Goal: Browse casually: Explore the website without a specific task or goal

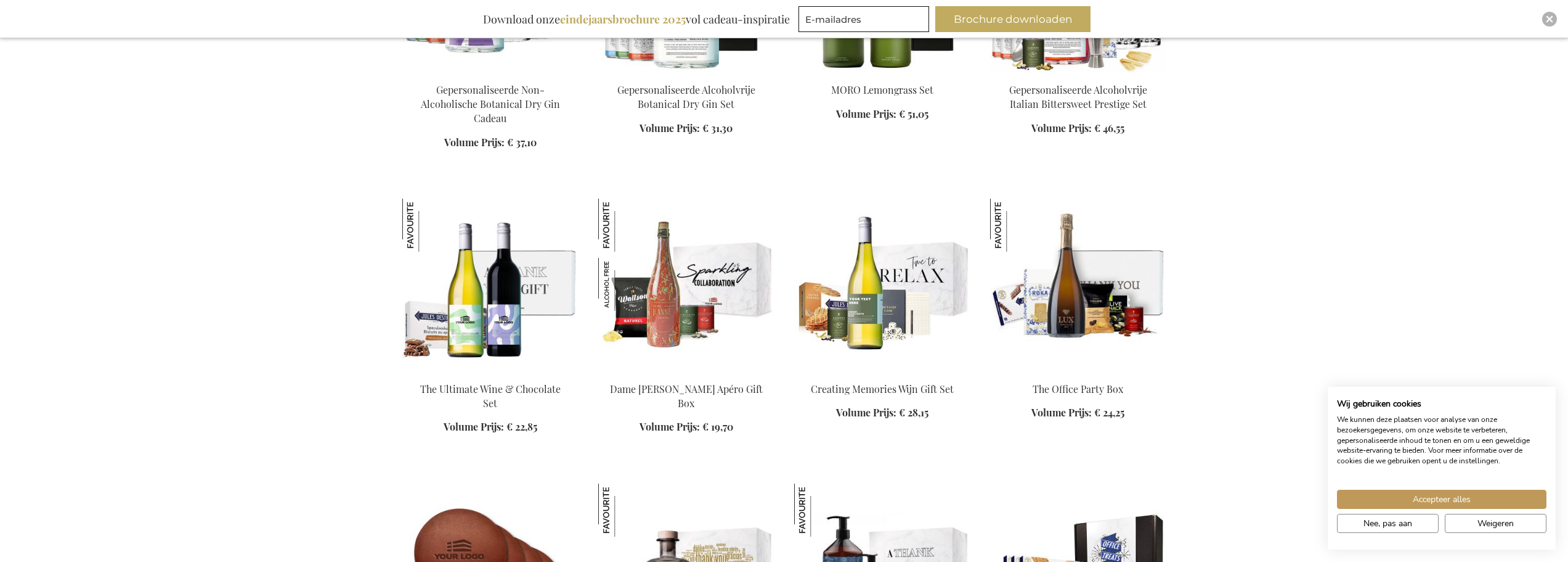
scroll to position [1665, 0]
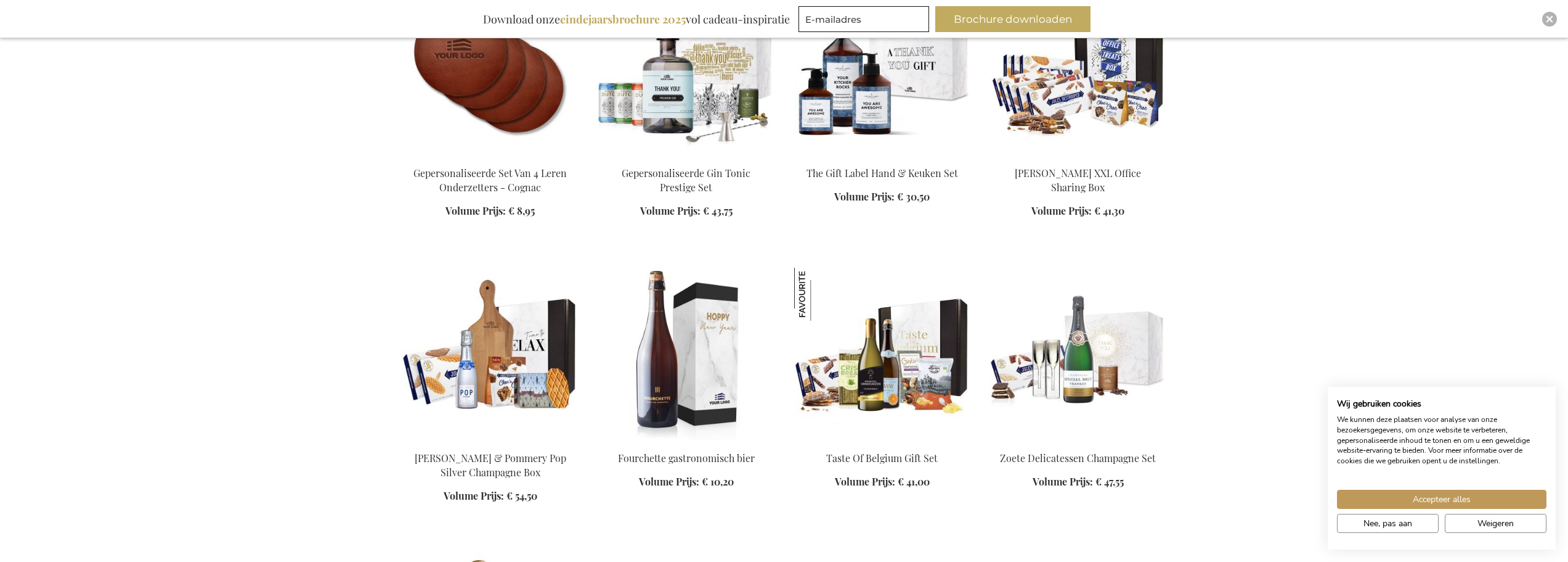
scroll to position [2158, 0]
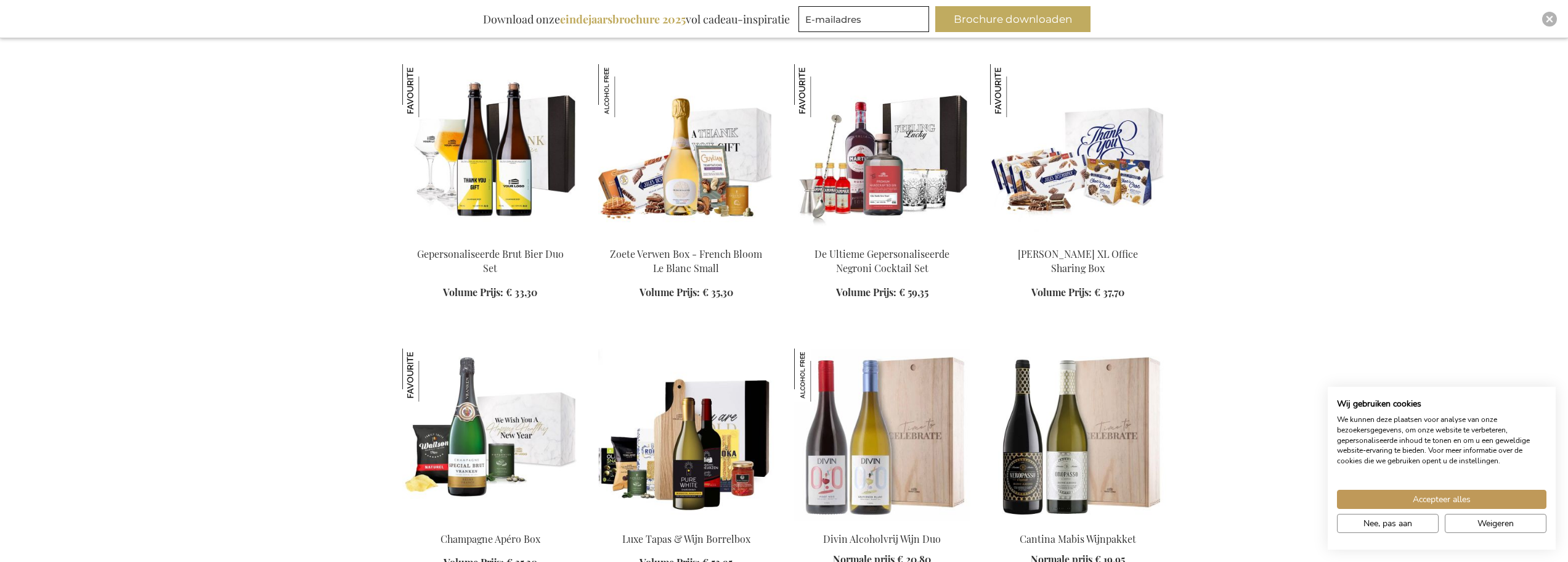
scroll to position [3329, 0]
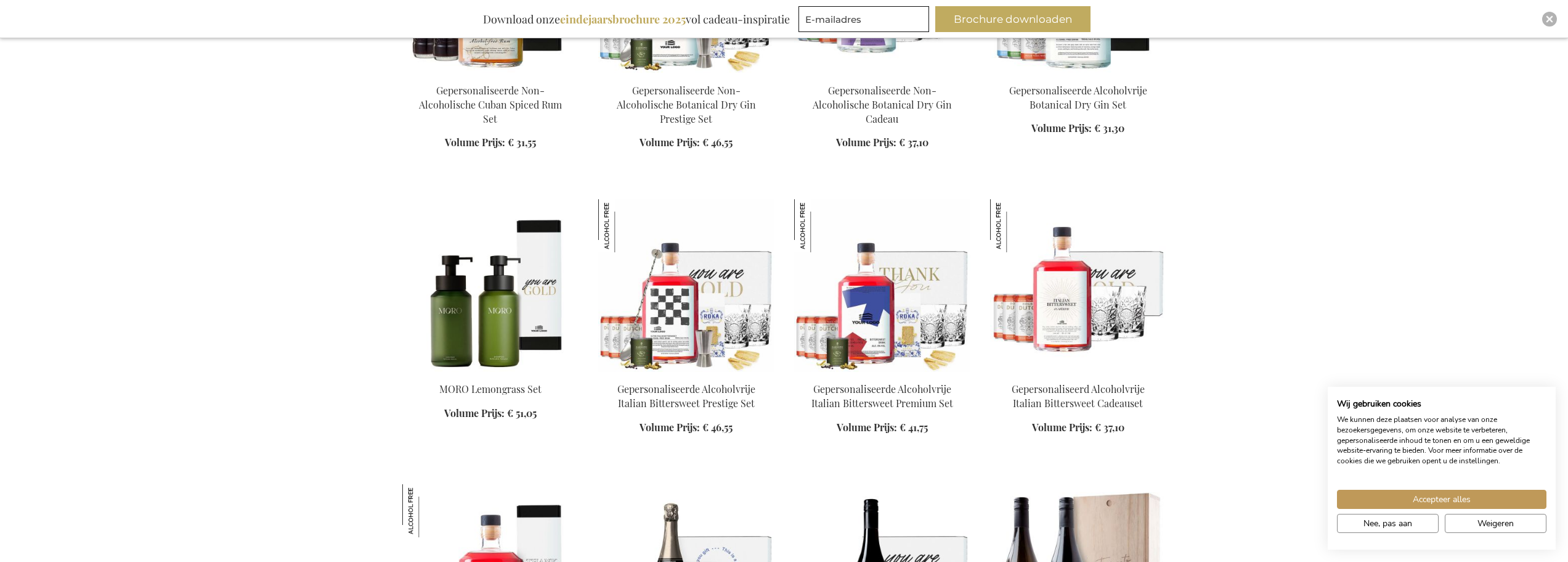
scroll to position [4316, 0]
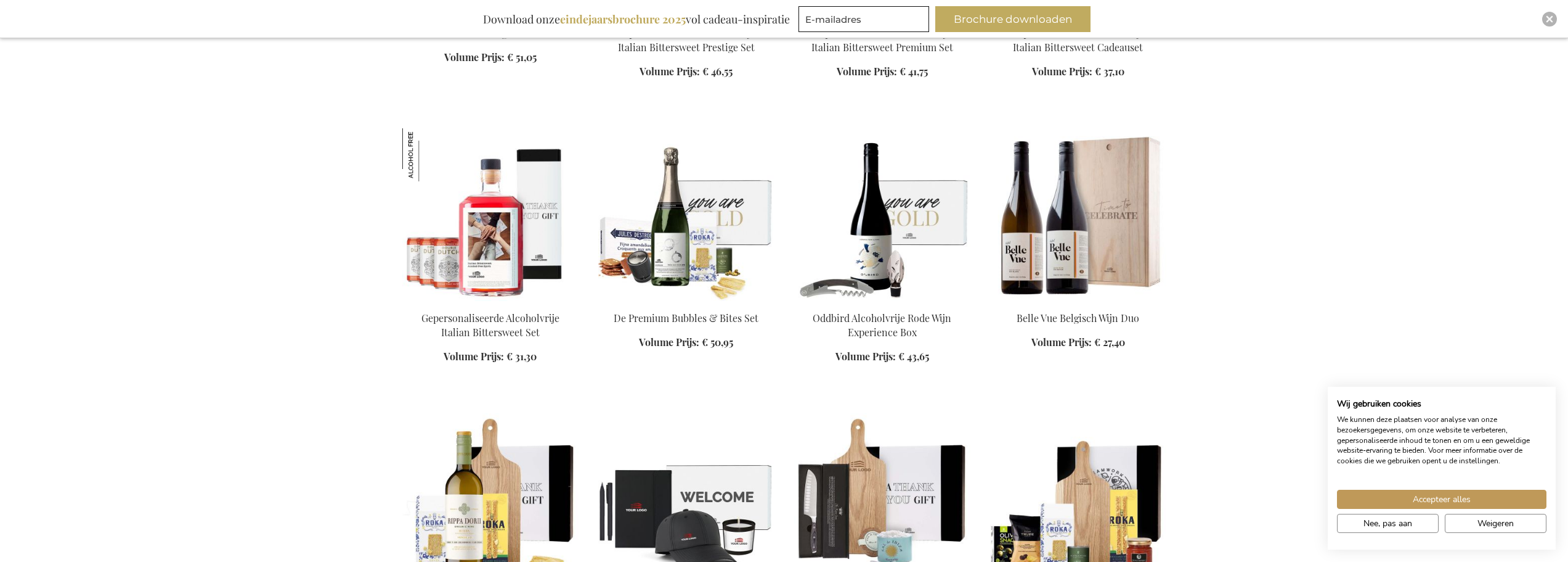
scroll to position [4501, 0]
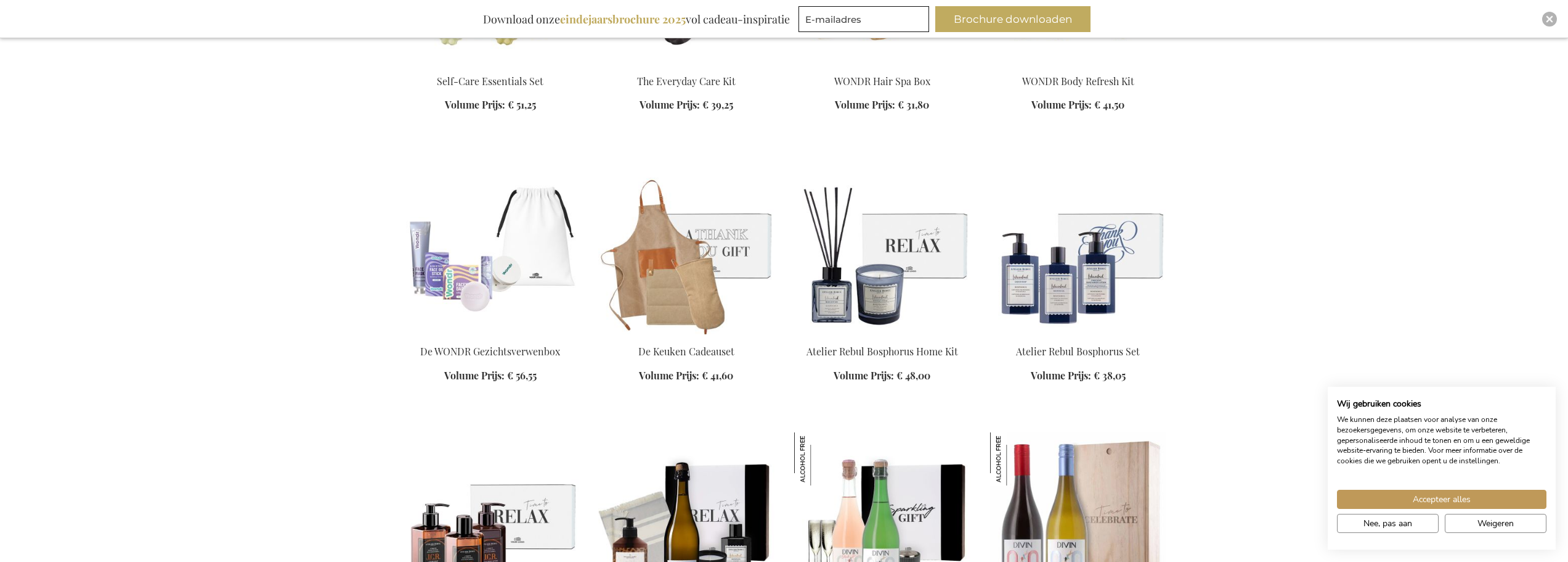
scroll to position [5981, 0]
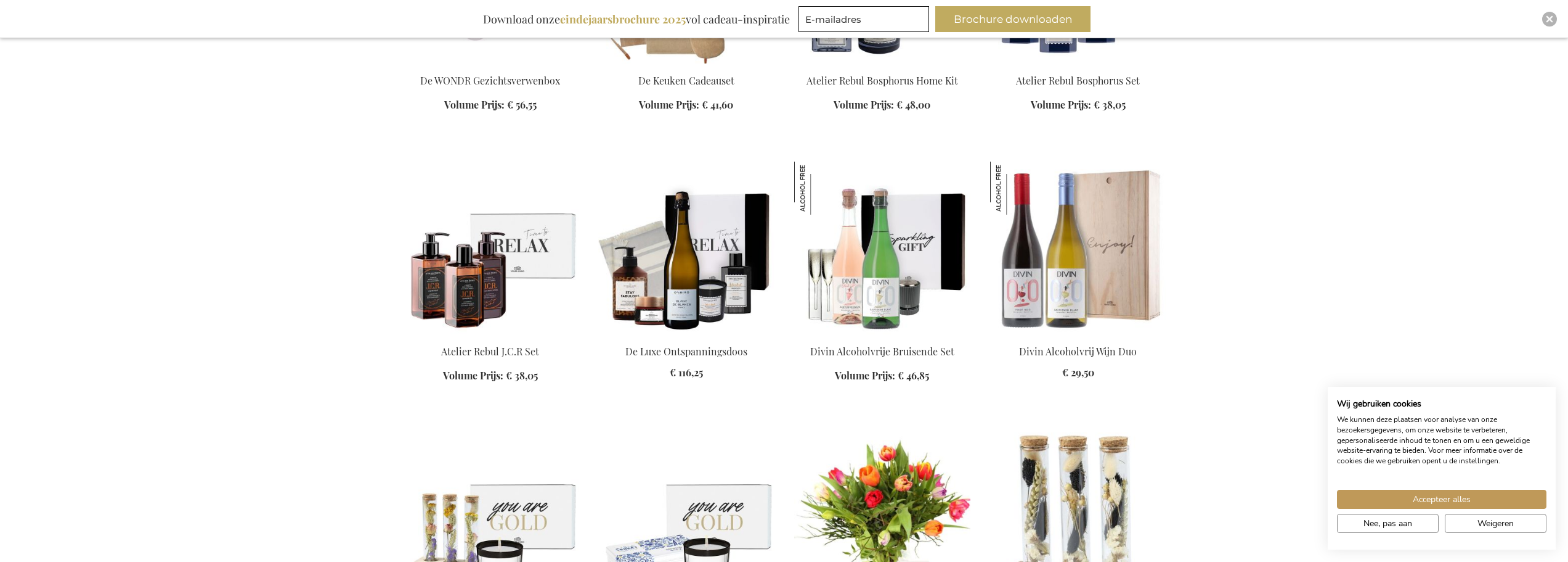
scroll to position [6228, 0]
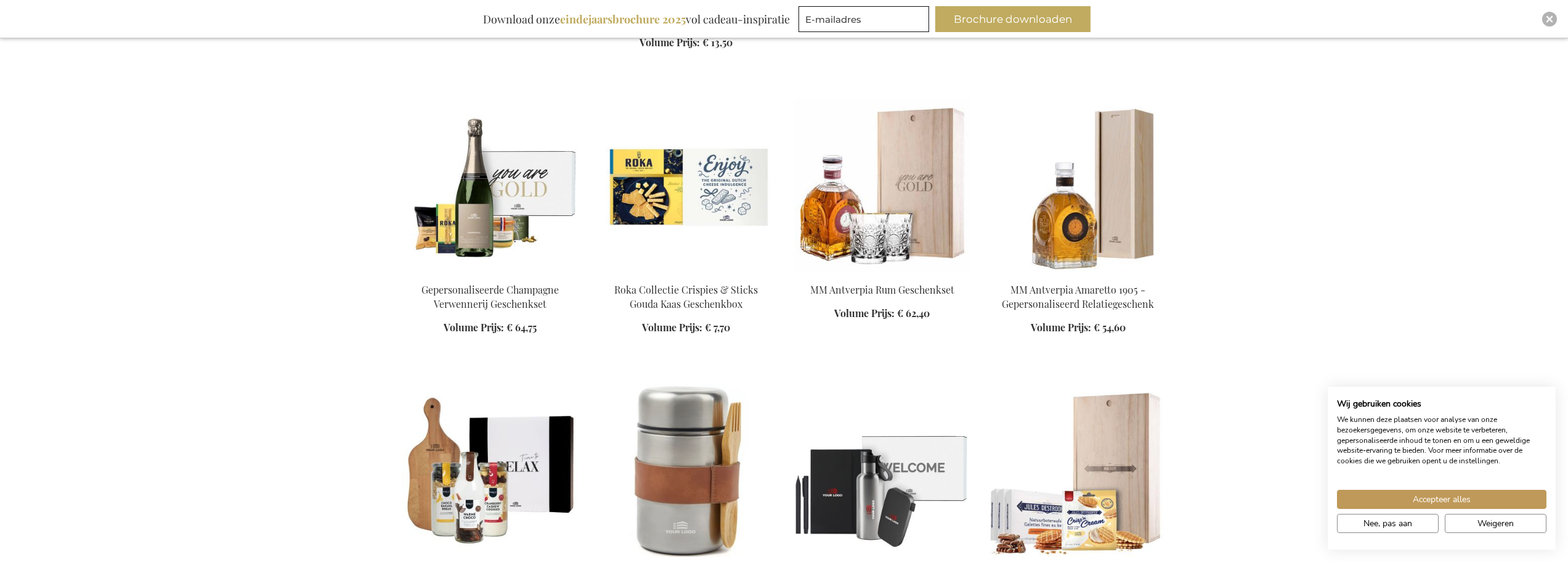
scroll to position [7276, 0]
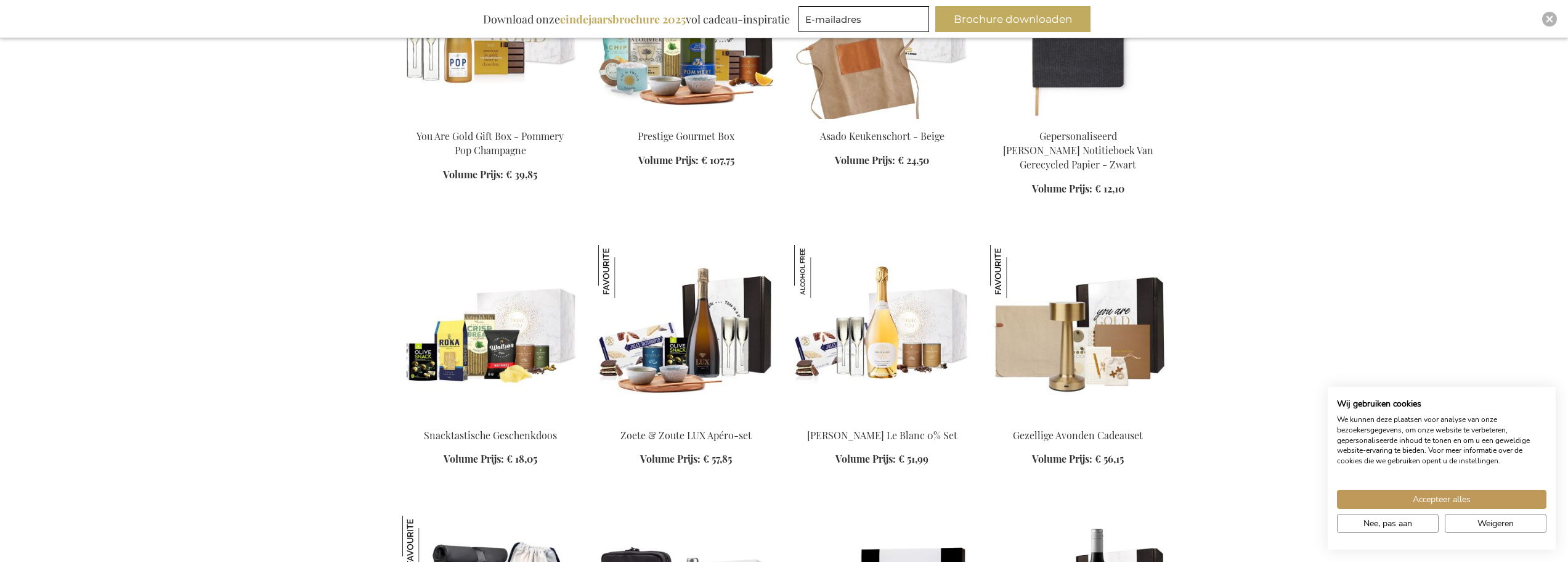
scroll to position [8447, 0]
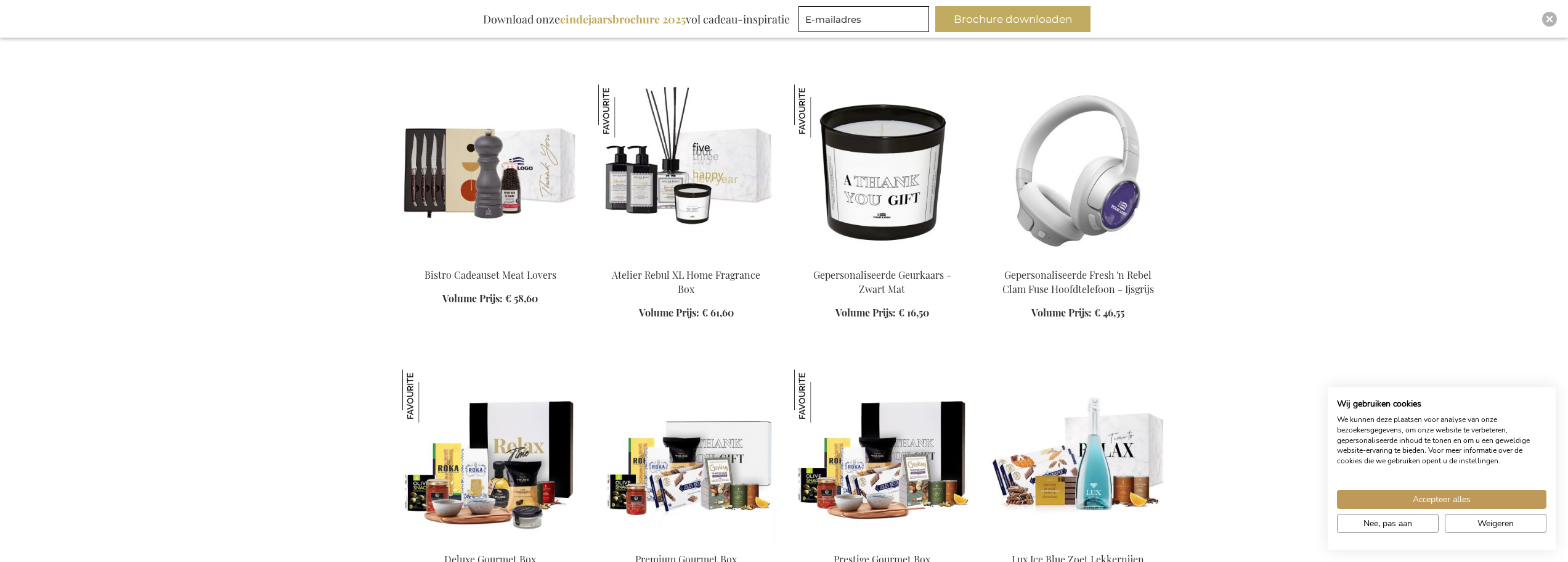
scroll to position [9311, 0]
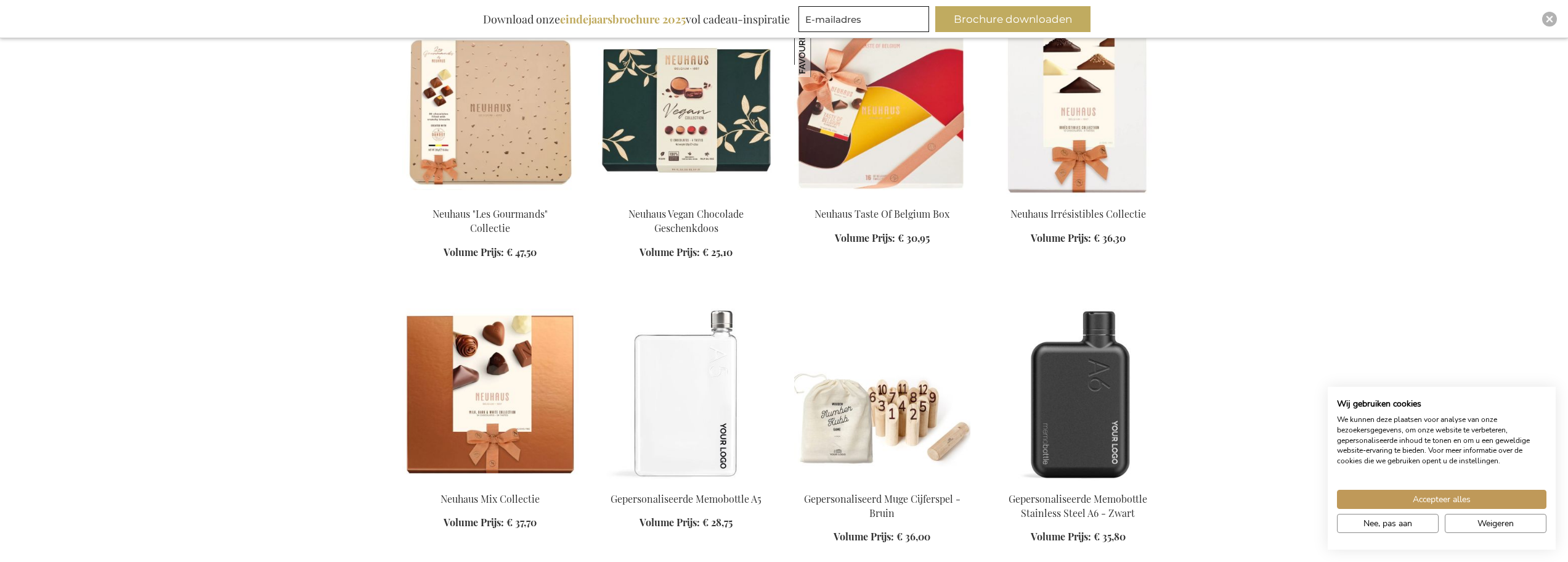
scroll to position [10050, 0]
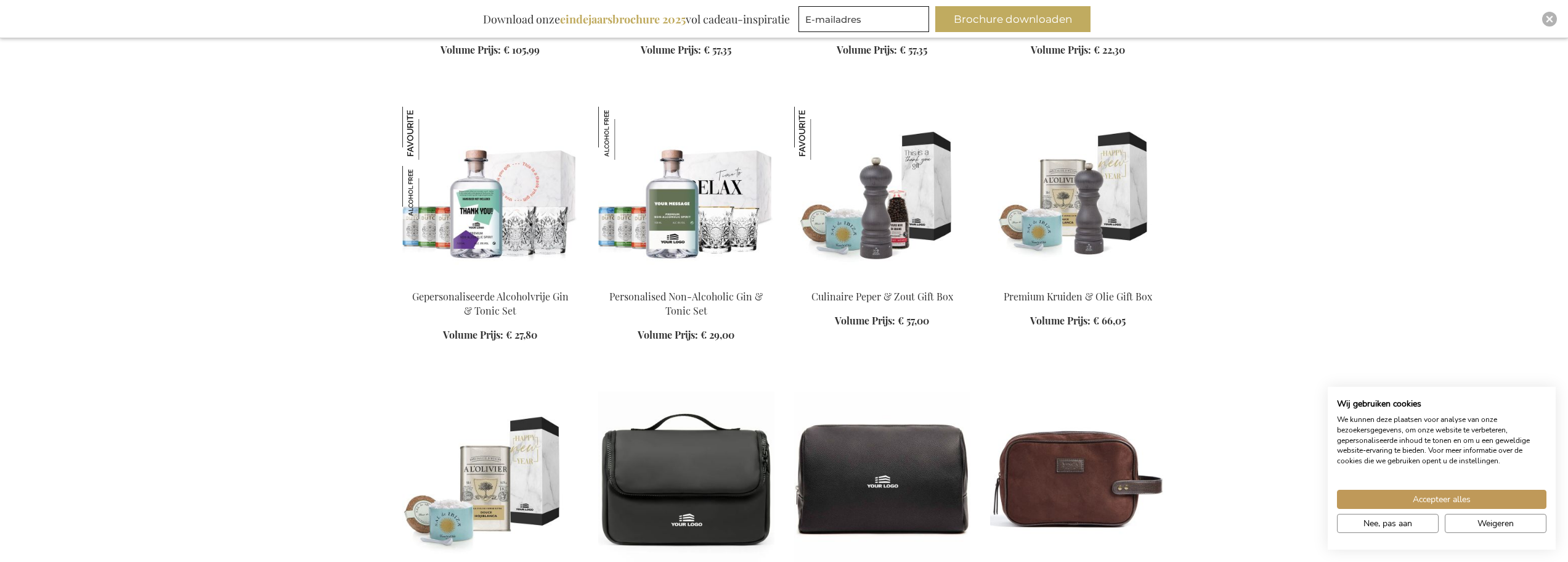
scroll to position [11161, 0]
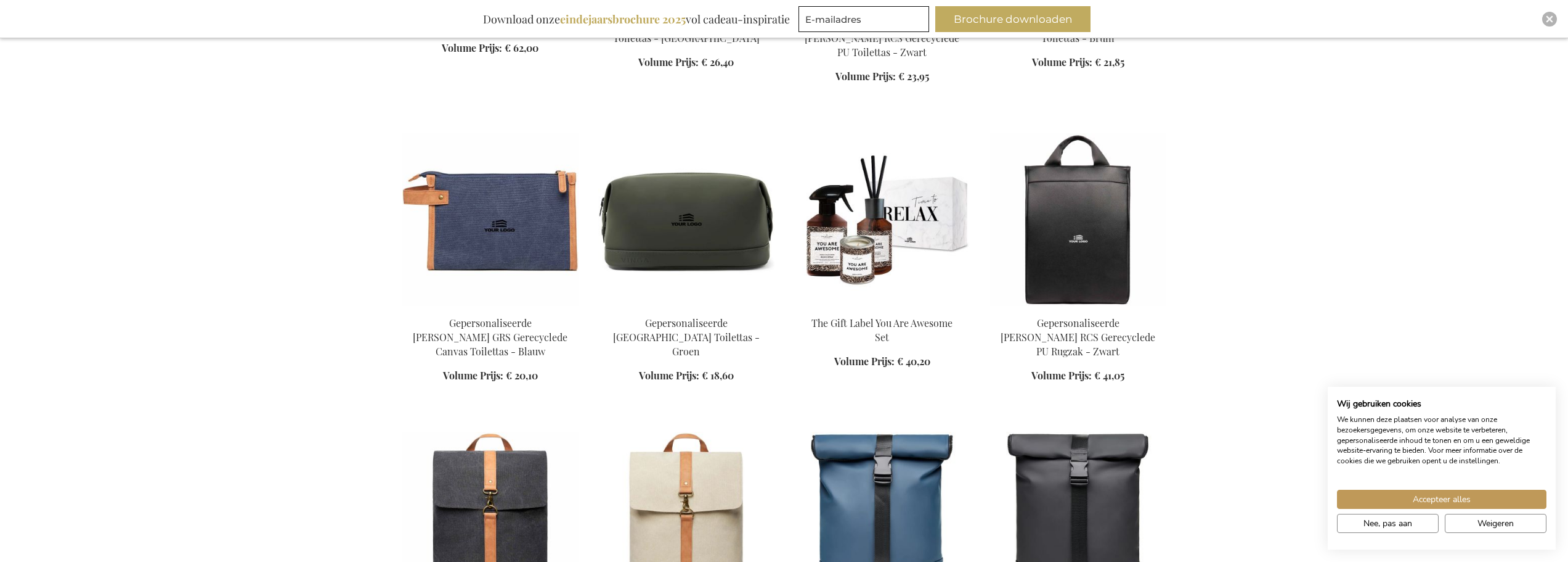
scroll to position [11777, 0]
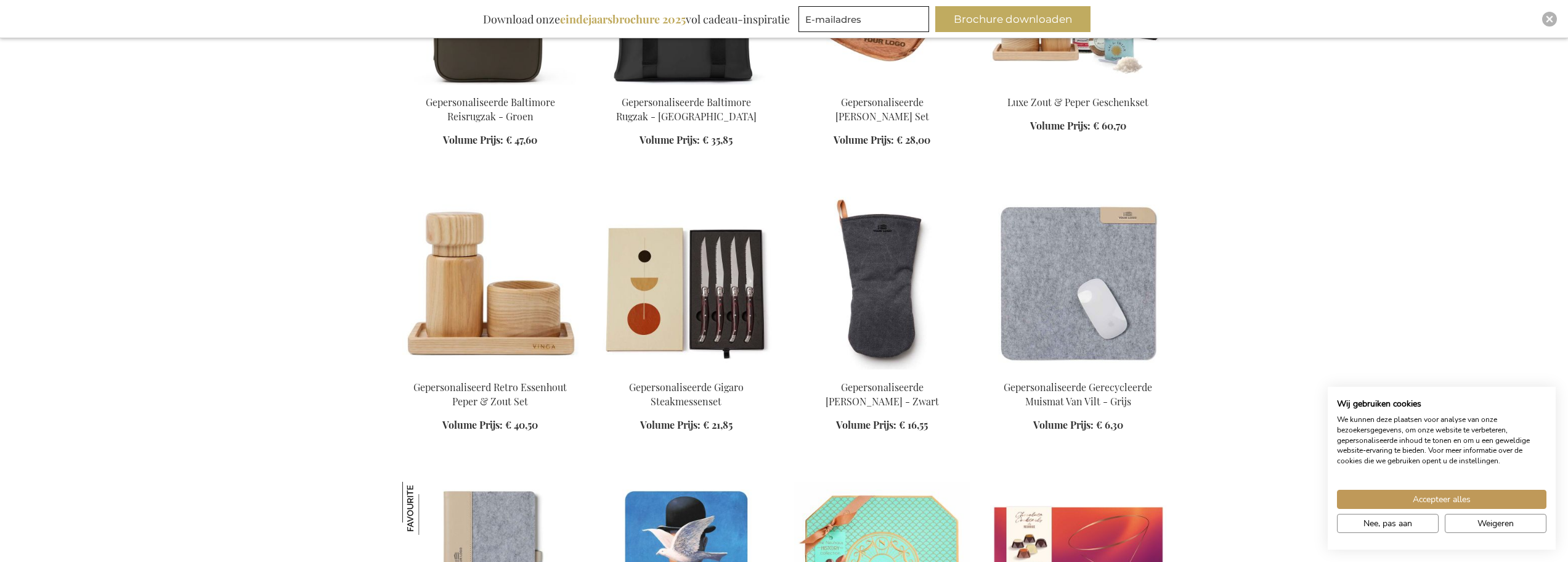
scroll to position [12579, 0]
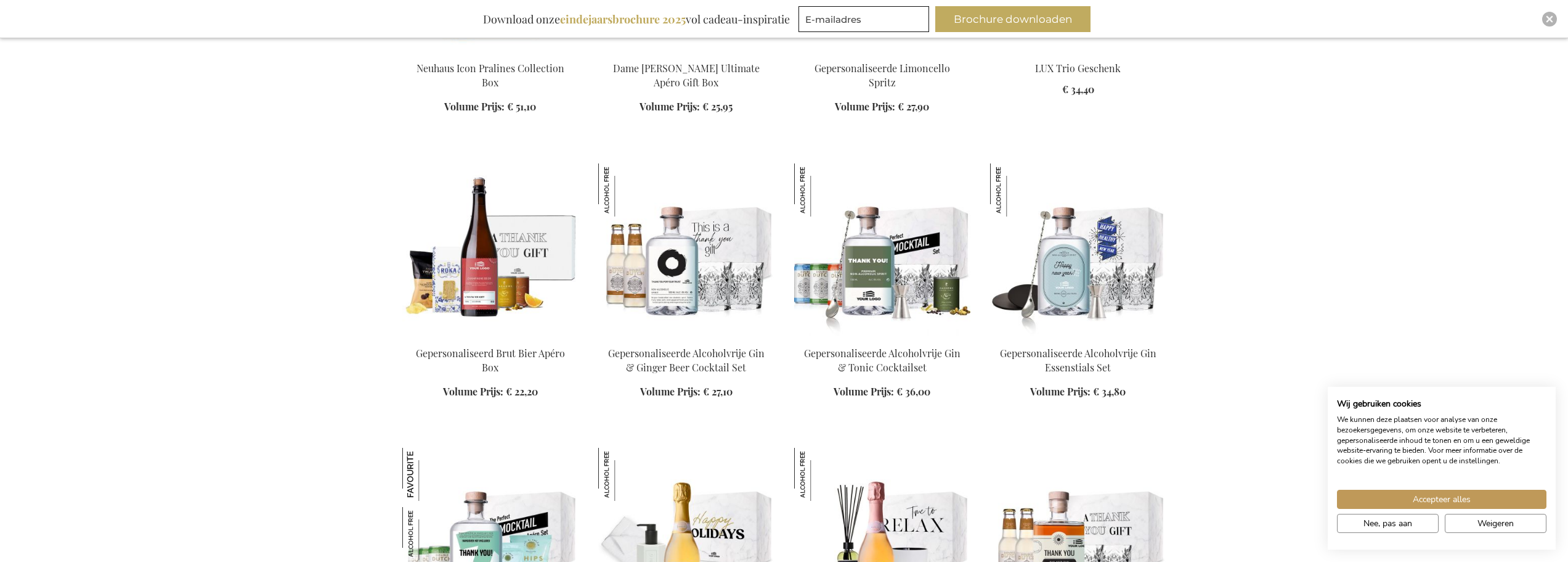
scroll to position [13442, 0]
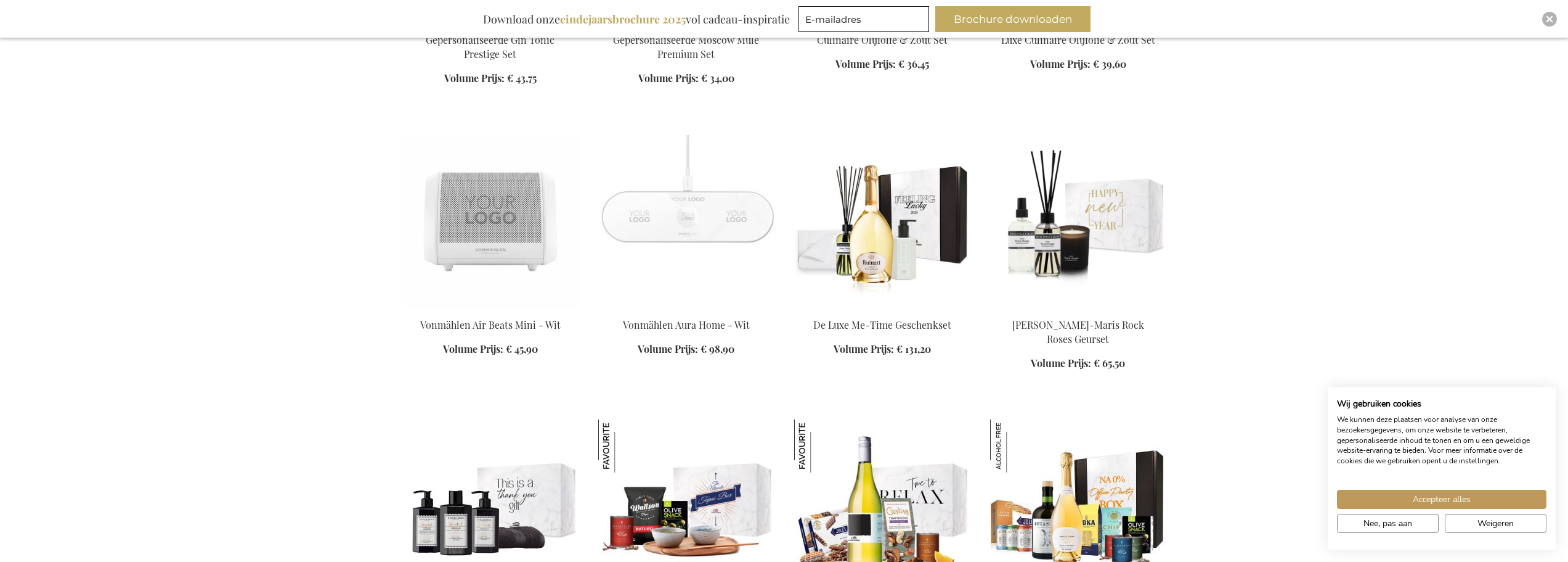
scroll to position [15168, 0]
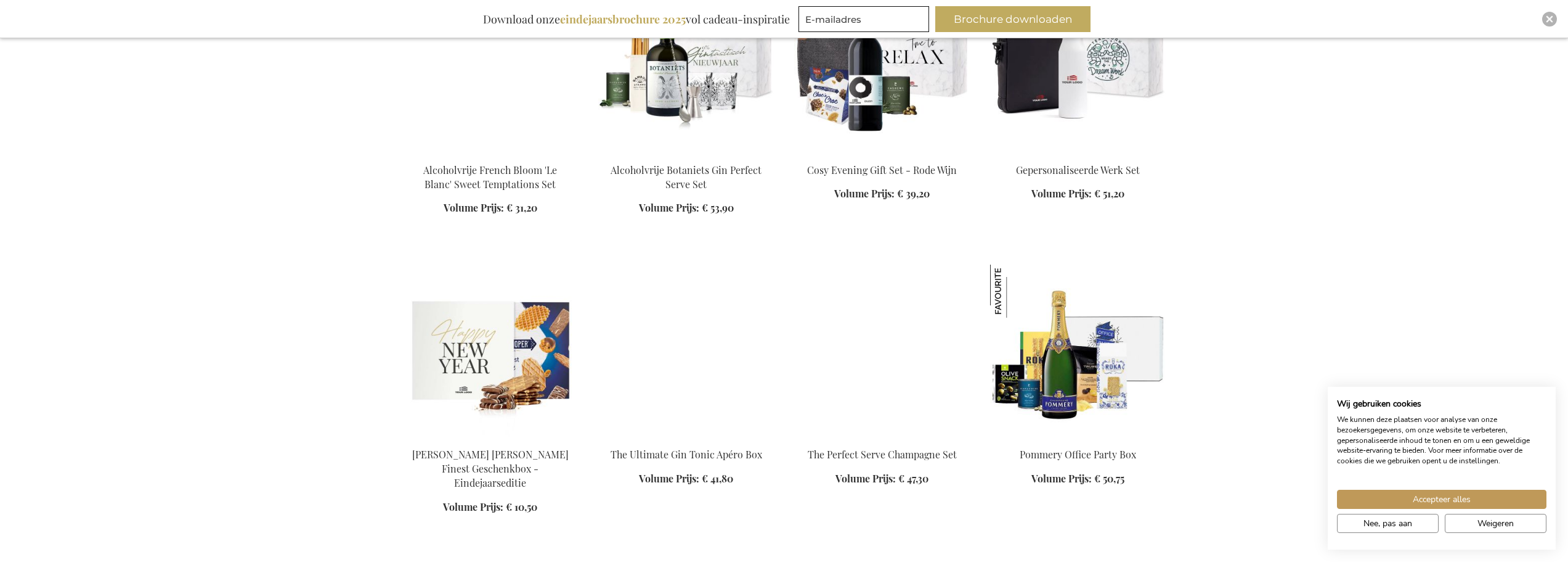
scroll to position [16093, 0]
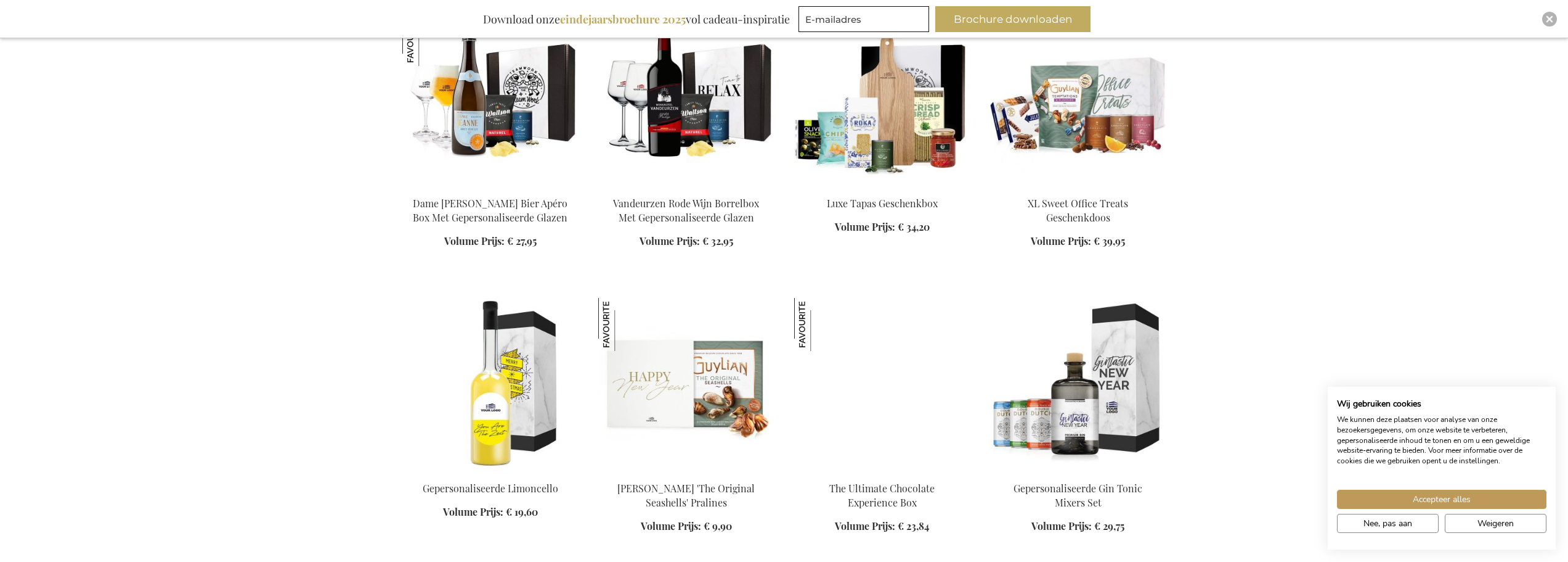
scroll to position [17449, 0]
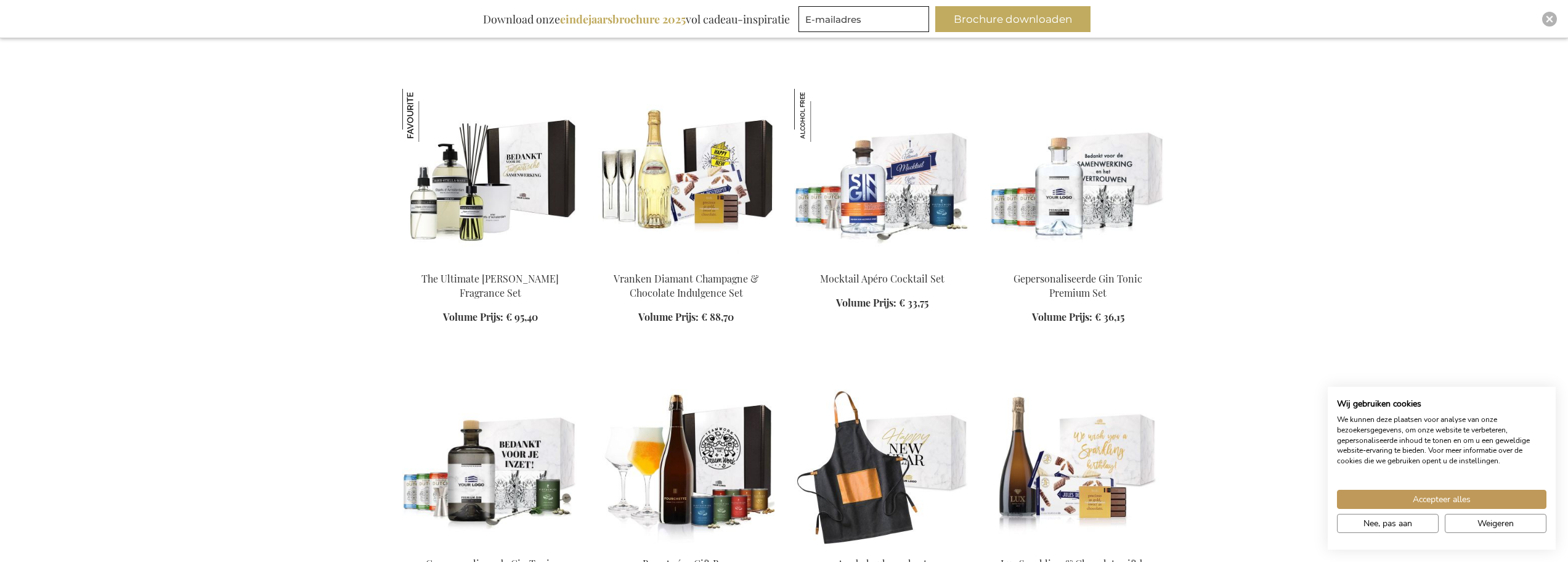
scroll to position [18313, 0]
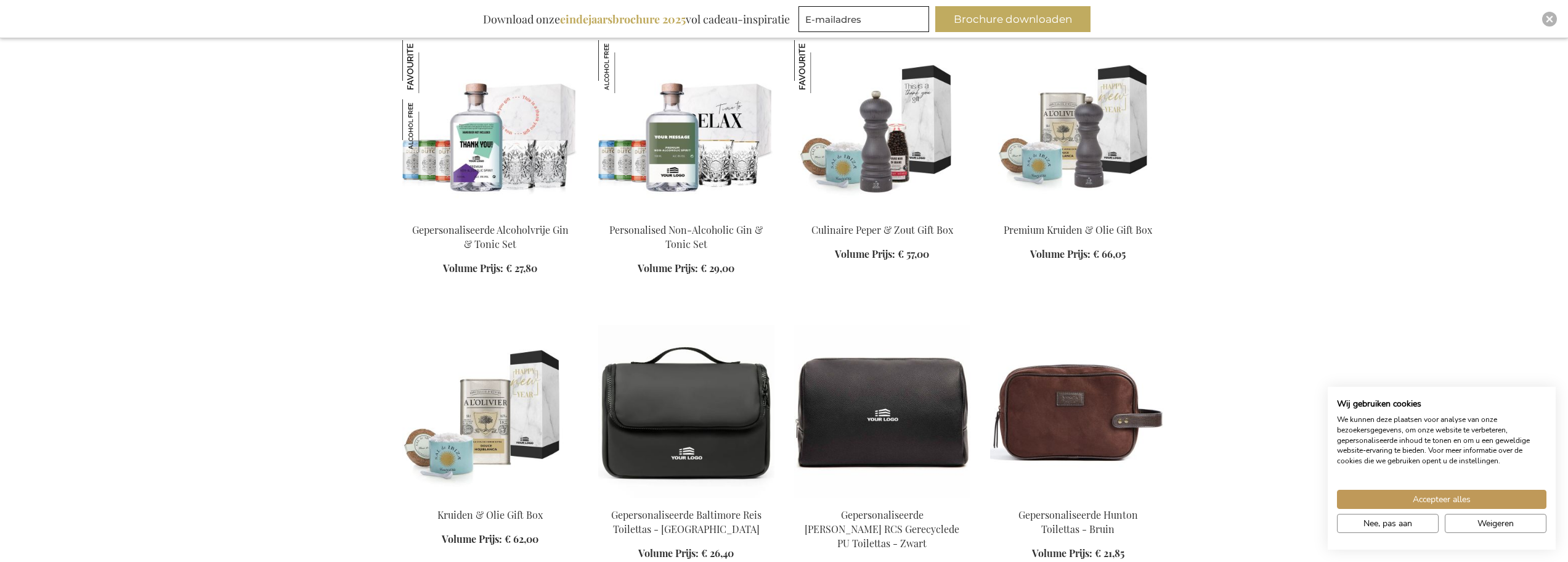
scroll to position [10852, 0]
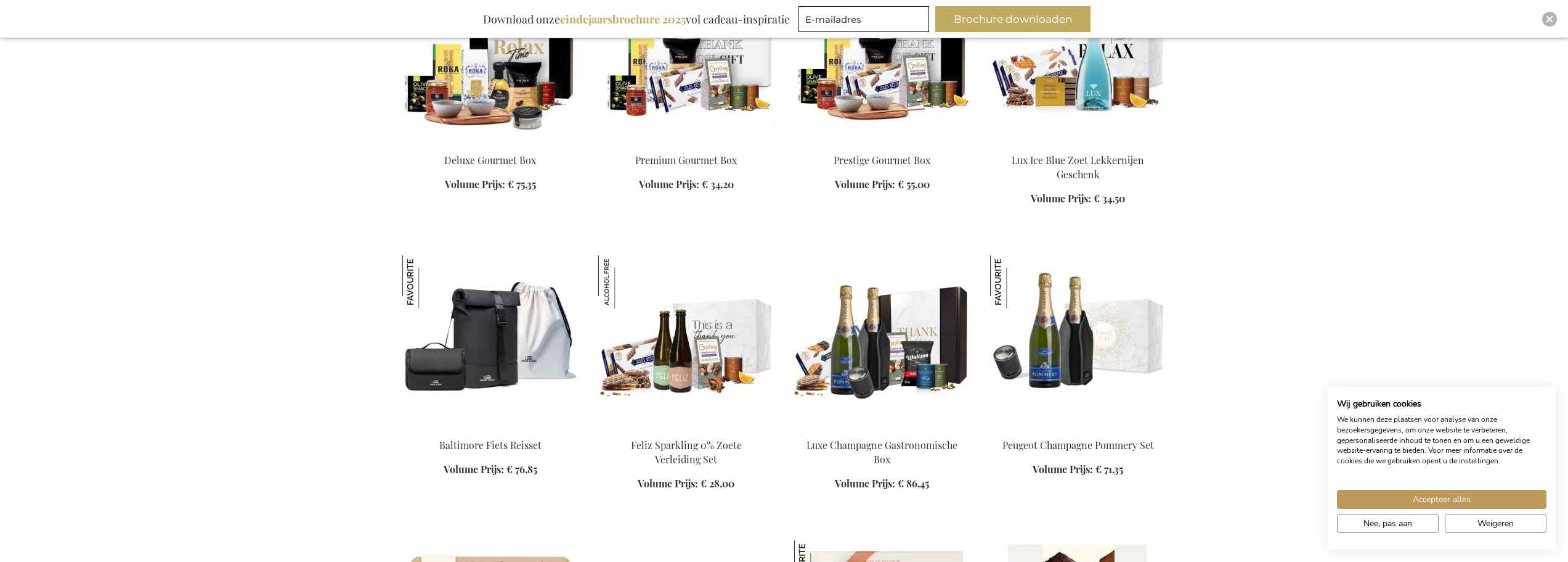
scroll to position [9495, 0]
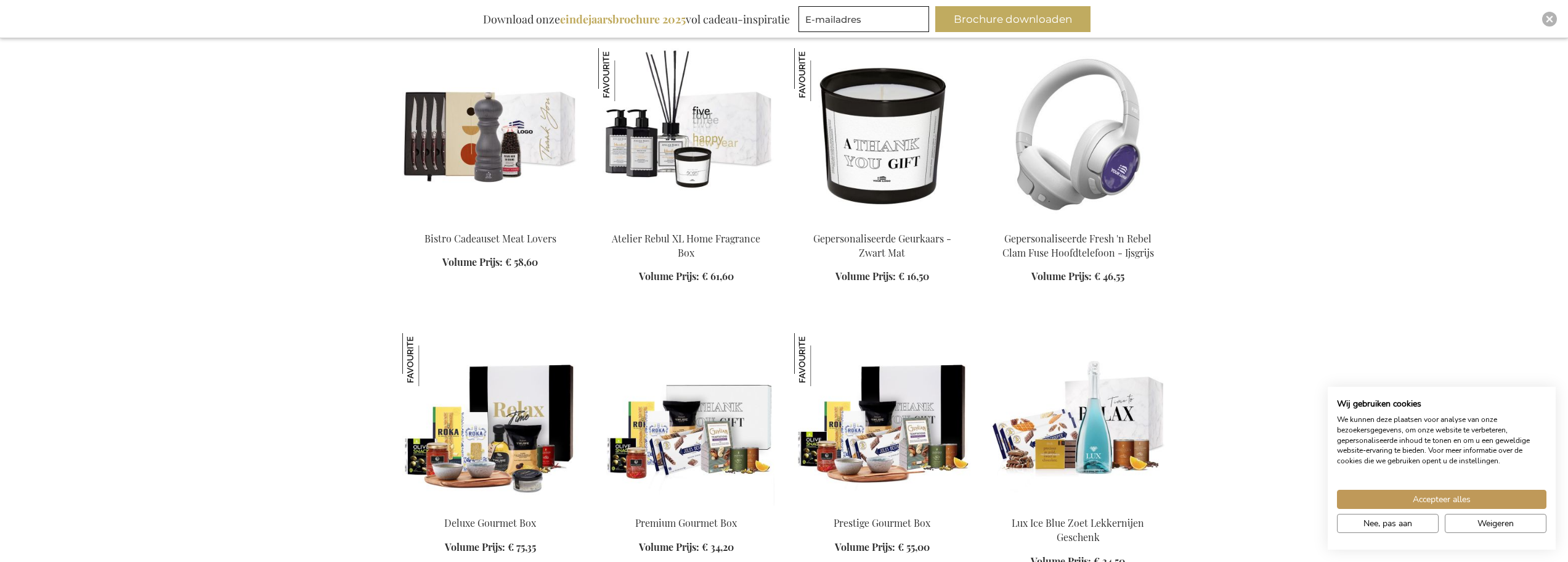
scroll to position [9187, 0]
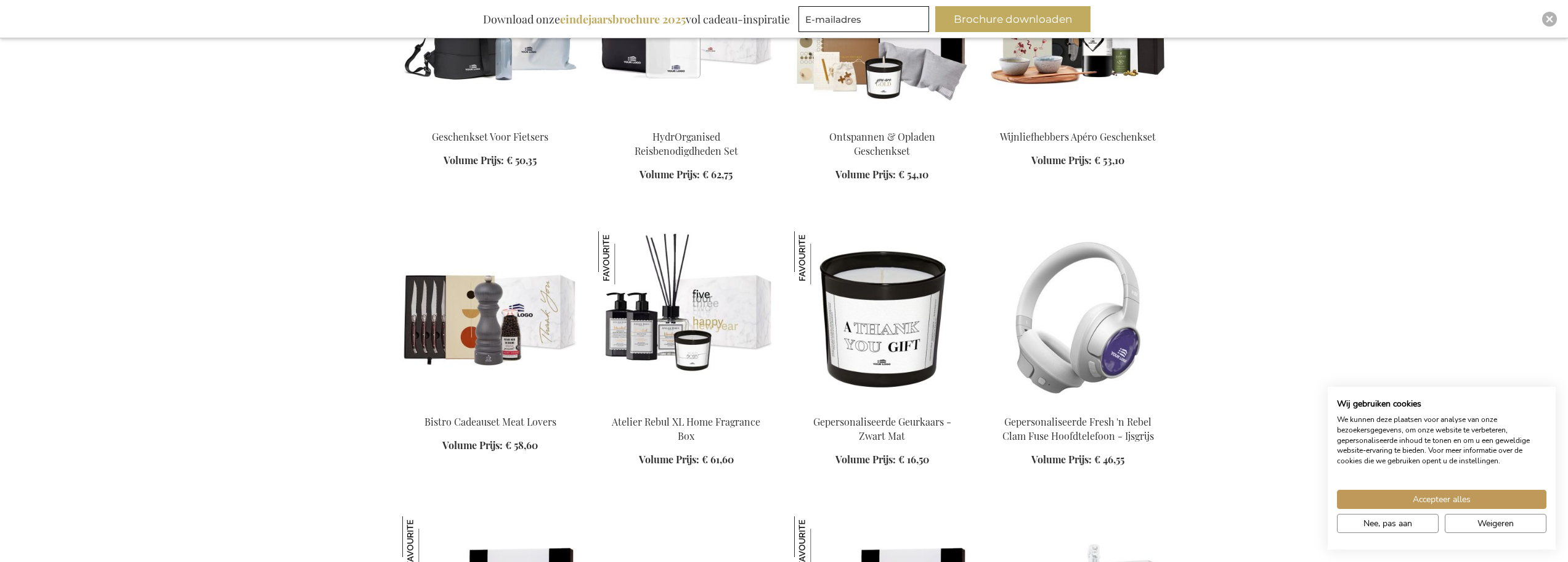
scroll to position [8941, 0]
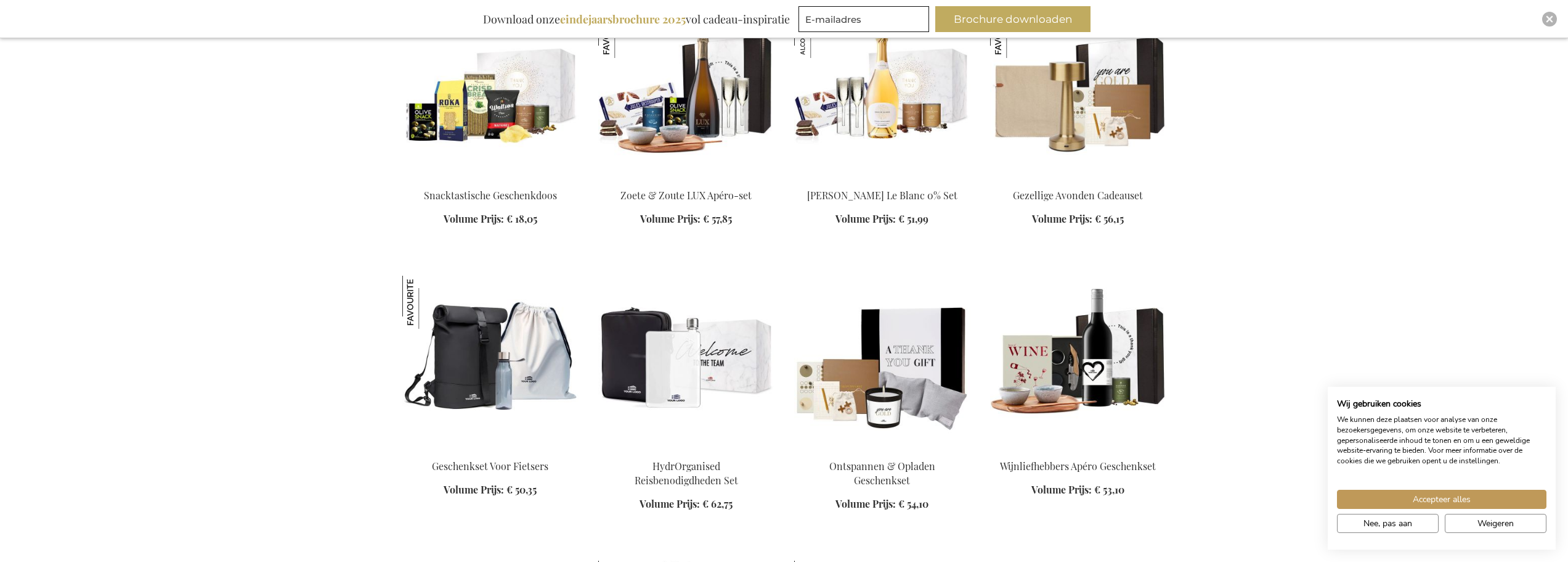
scroll to position [8447, 0]
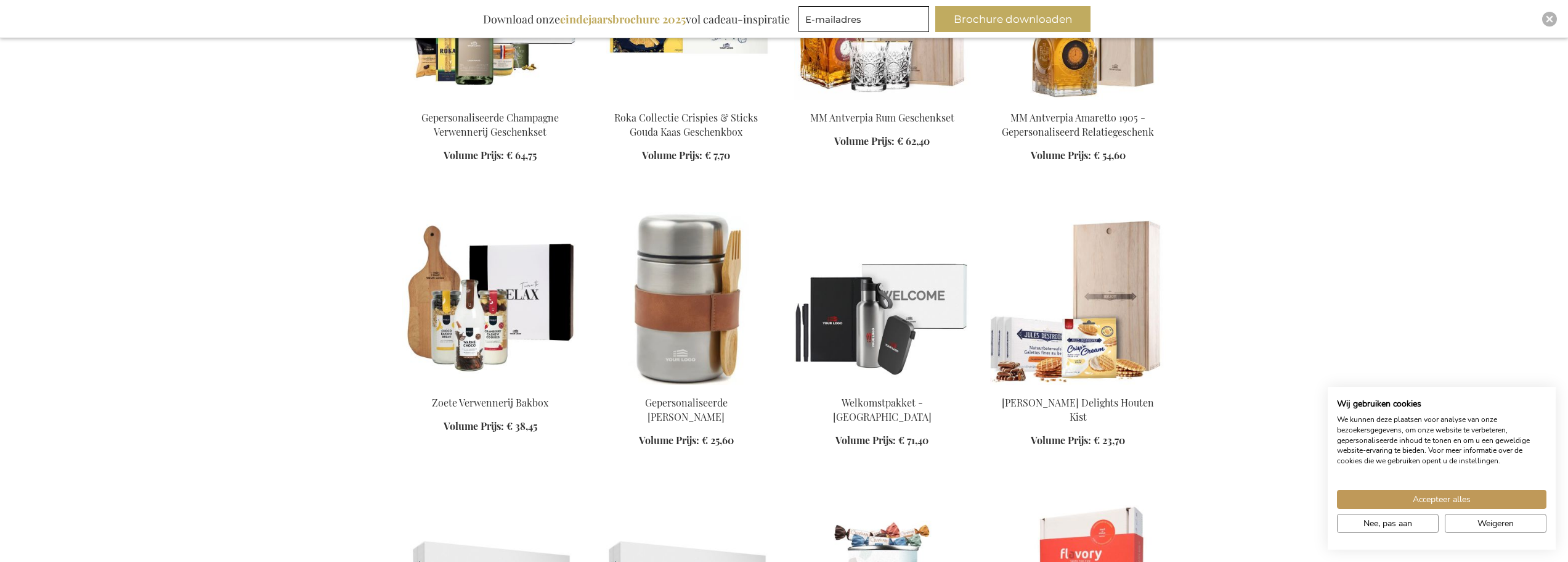
scroll to position [7214, 0]
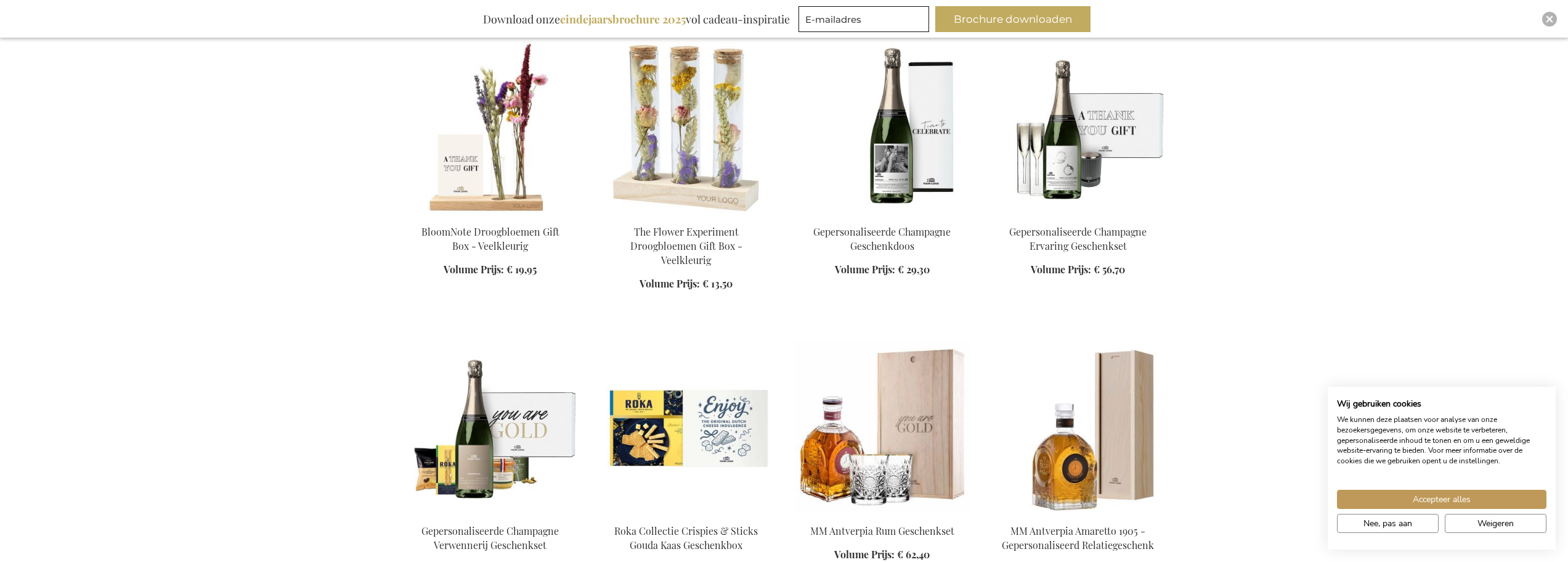
scroll to position [6844, 0]
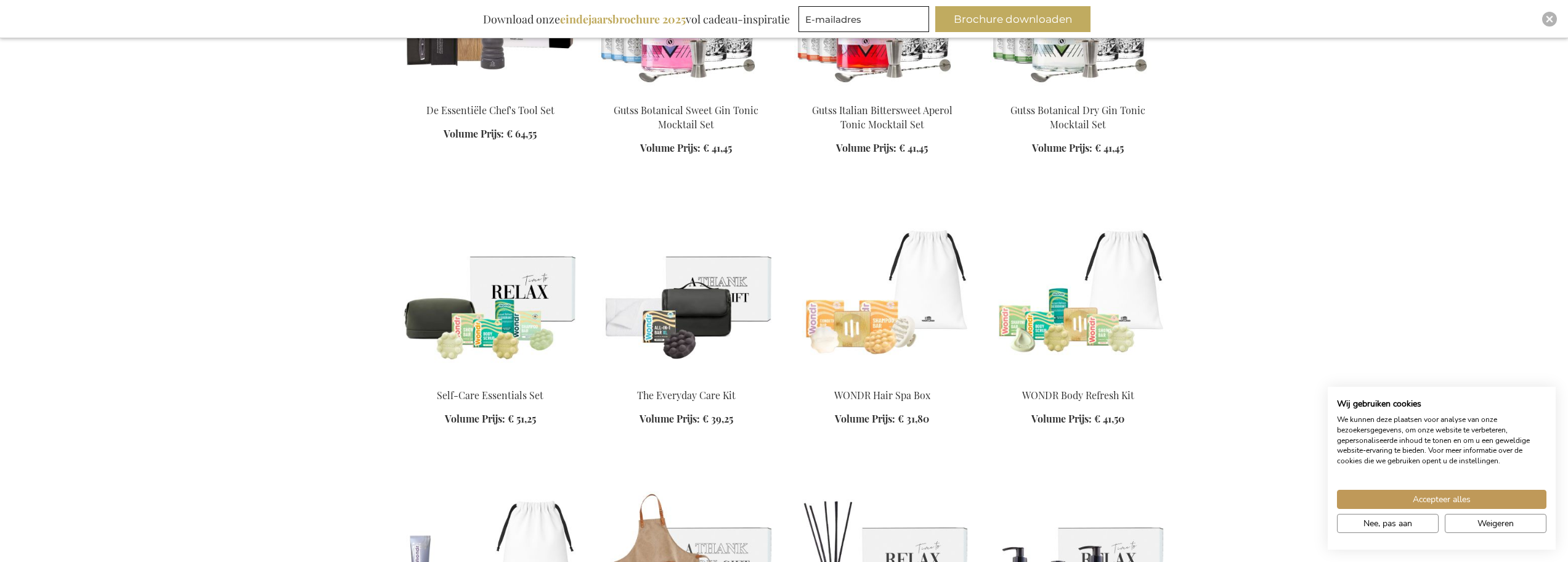
scroll to position [5549, 0]
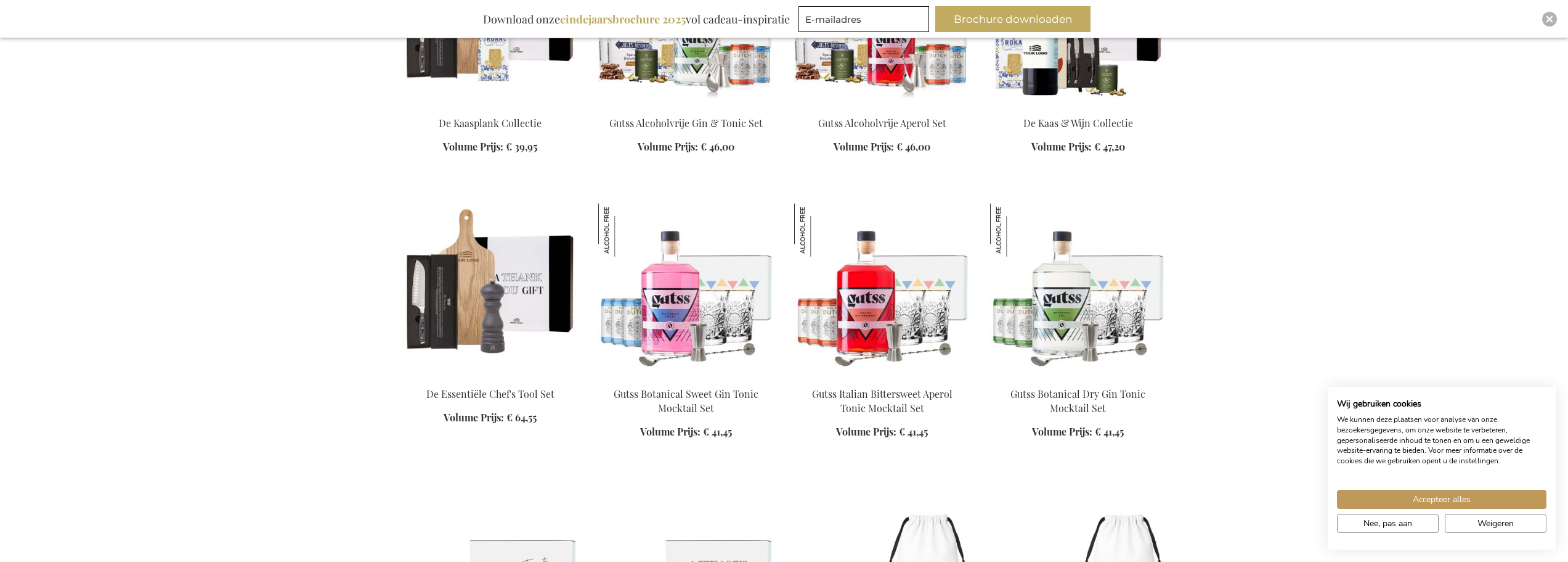
scroll to position [5179, 0]
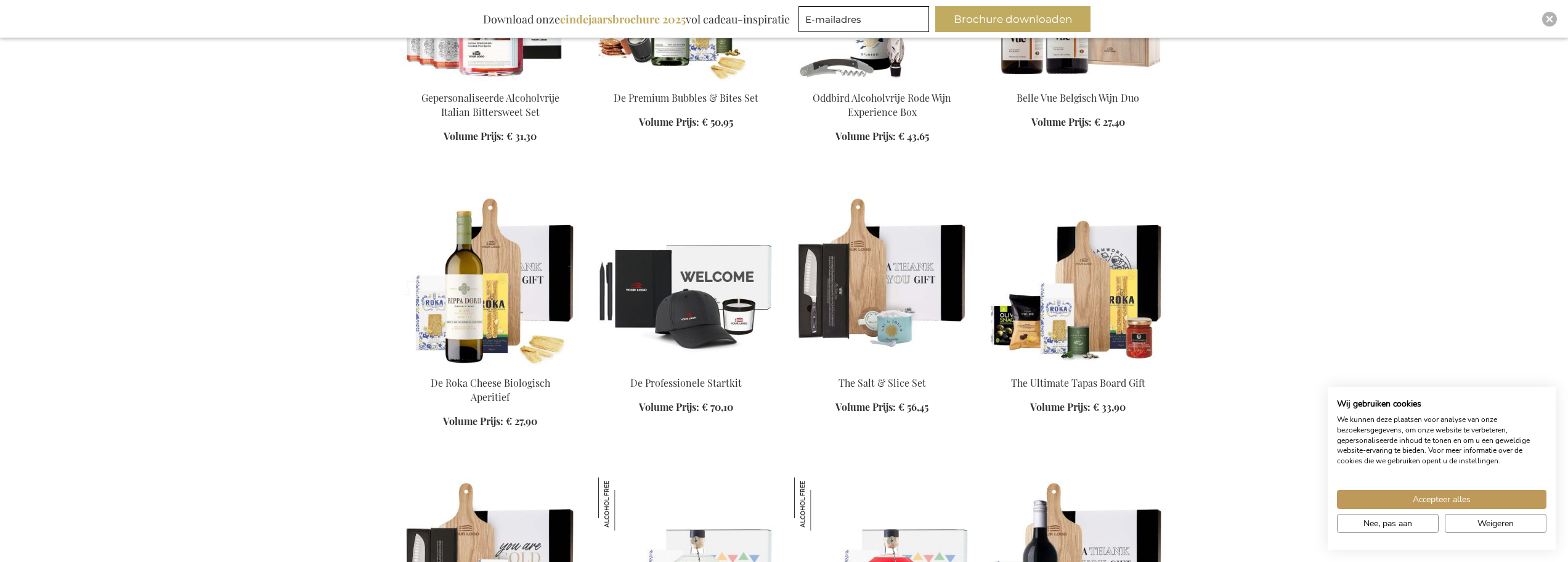
scroll to position [4748, 0]
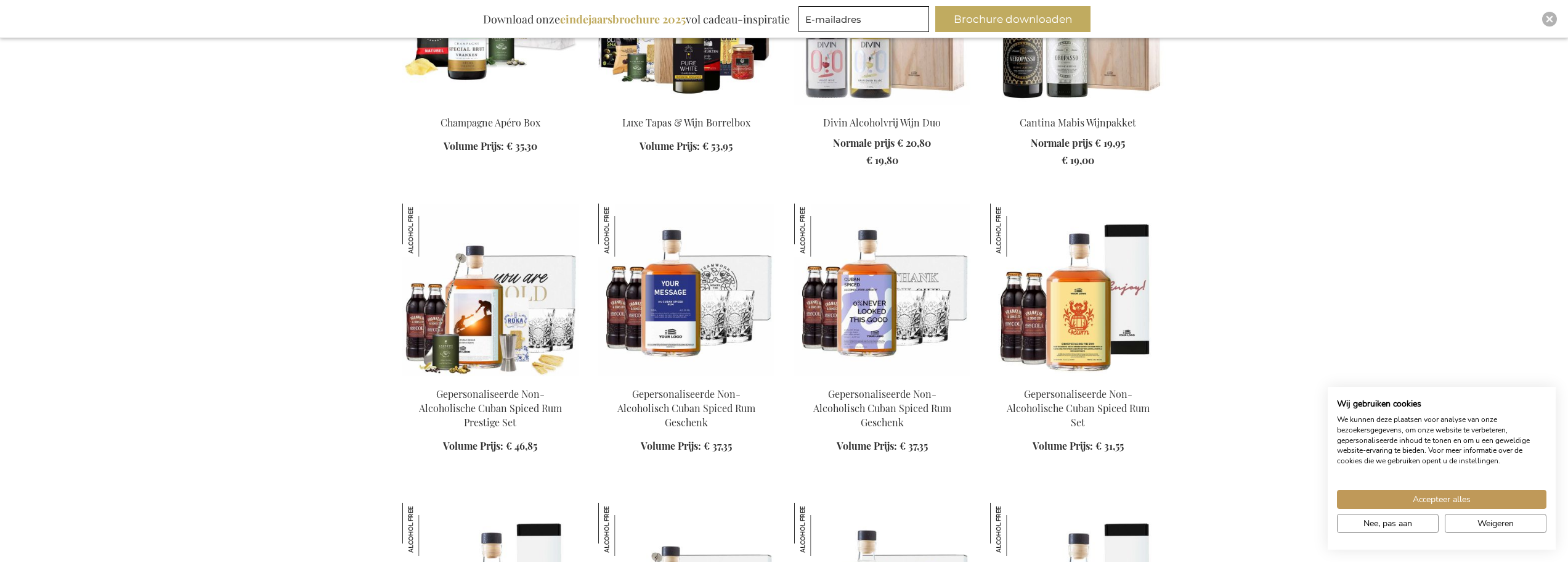
scroll to position [3576, 0]
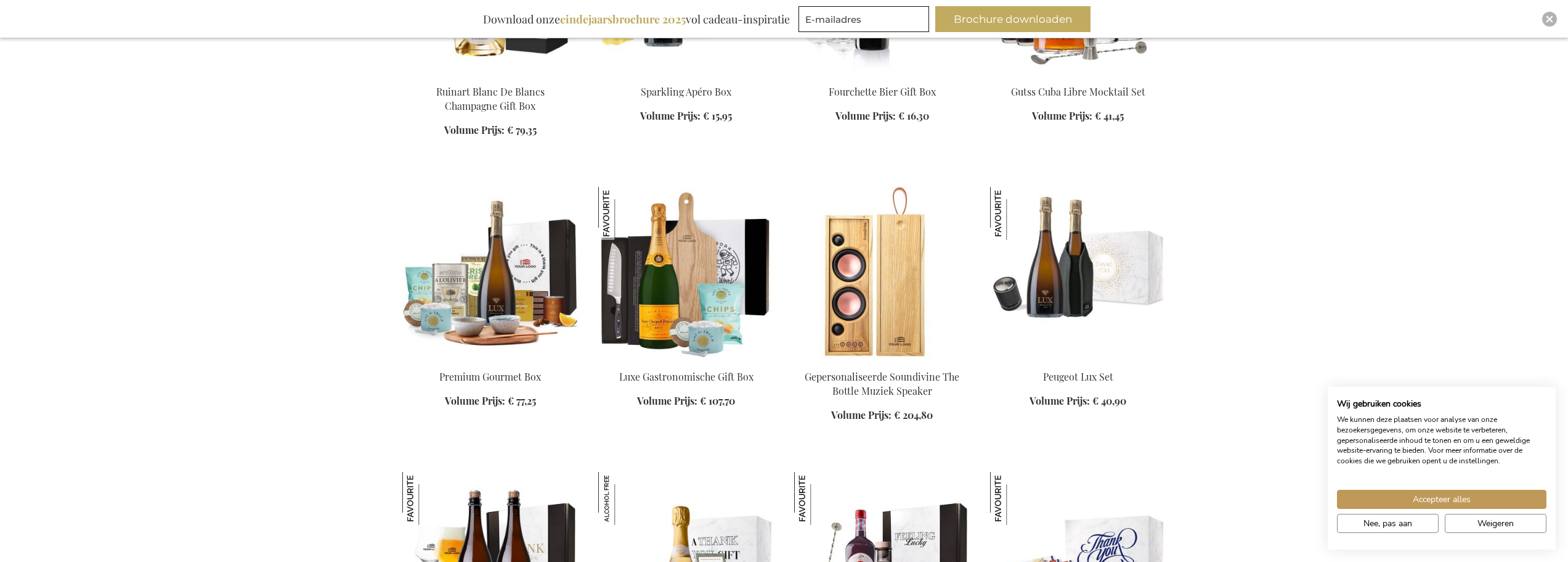
scroll to position [2713, 0]
